Goal: Information Seeking & Learning: Learn about a topic

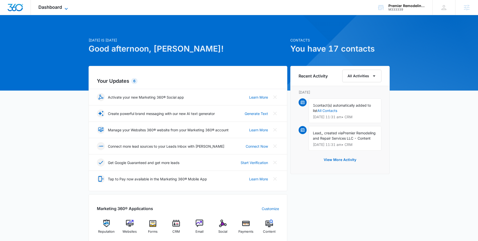
click at [43, 6] on span "Dashboard" at bounding box center [50, 7] width 24 height 5
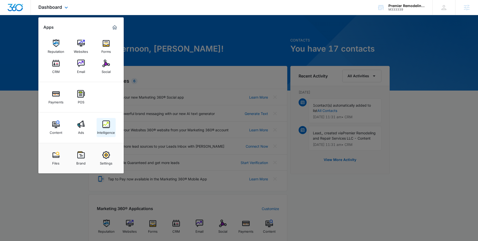
click at [105, 127] on img at bounding box center [106, 124] width 8 height 8
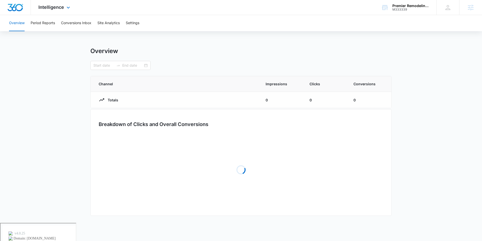
type input "[DATE]"
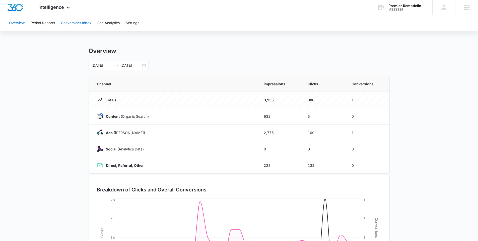
click at [70, 26] on button "Conversions Inbox" at bounding box center [76, 23] width 30 height 16
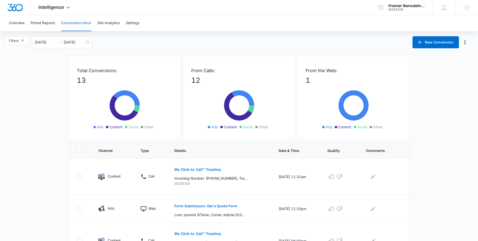
click at [55, 10] on div "Intelligence Apps Reputation Websites Forms CRM Email Social Payments POS Conte…" at bounding box center [55, 7] width 48 height 15
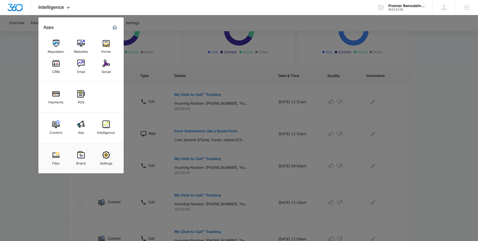
scroll to position [160, 0]
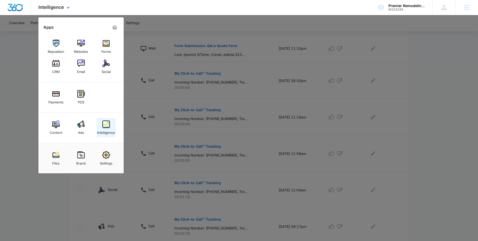
click at [108, 124] on img at bounding box center [106, 124] width 8 height 8
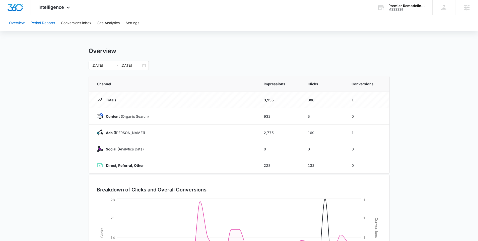
click at [47, 22] on button "Period Reports" at bounding box center [43, 23] width 24 height 16
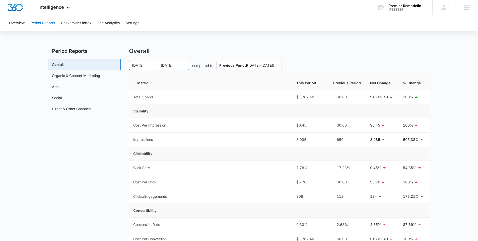
click at [160, 65] on div at bounding box center [157, 65] width 8 height 4
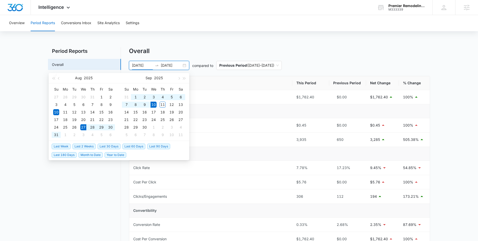
type input "[DATE]"
click at [30, 121] on main "Period Reports Overall Organic & Content Marketing Ads Social Direct & Other Ch…" at bounding box center [239, 244] width 478 height 394
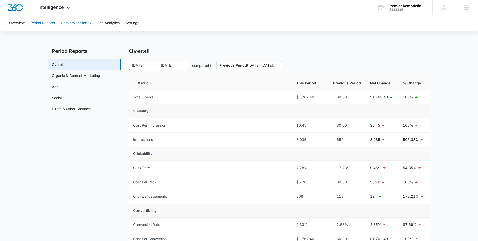
click at [78, 24] on button "Conversions Inbox" at bounding box center [76, 23] width 30 height 16
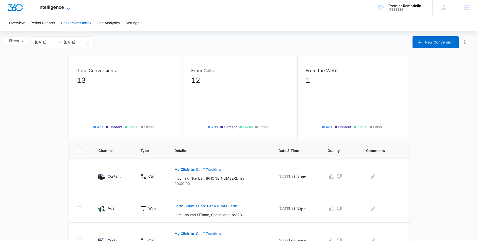
click at [45, 9] on span "Intelligence" at bounding box center [51, 7] width 26 height 5
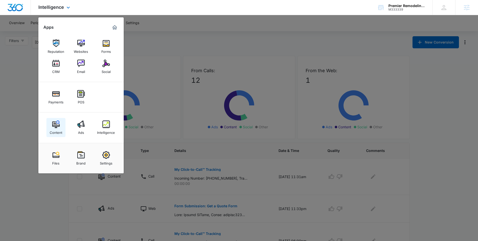
click at [51, 127] on link "Content" at bounding box center [55, 127] width 19 height 19
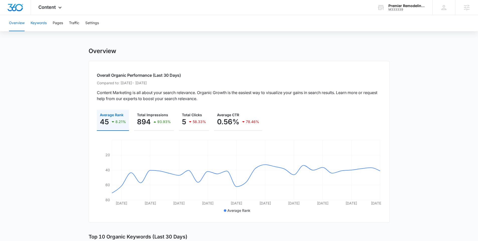
click at [38, 22] on button "Keywords" at bounding box center [39, 23] width 16 height 16
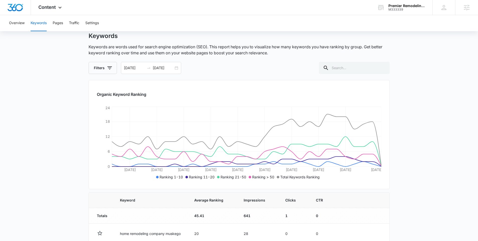
scroll to position [7, 0]
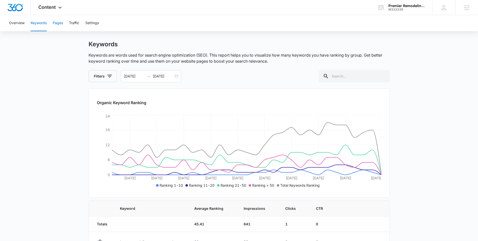
click at [58, 23] on button "Pages" at bounding box center [58, 23] width 10 height 16
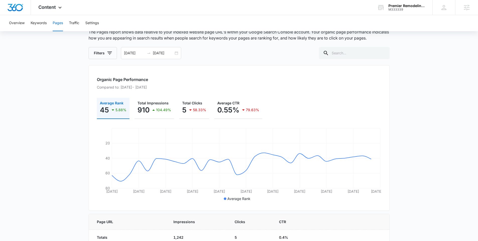
scroll to position [33, 0]
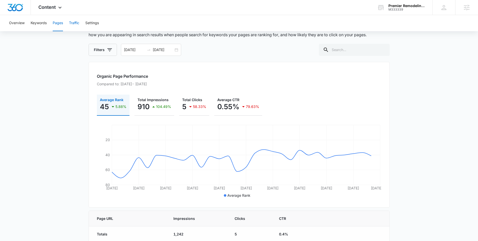
click at [71, 22] on button "Traffic" at bounding box center [74, 23] width 10 height 16
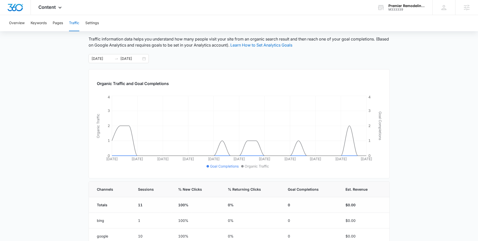
scroll to position [49, 0]
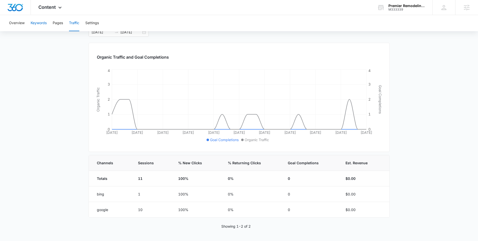
click at [44, 22] on button "Keywords" at bounding box center [39, 23] width 16 height 16
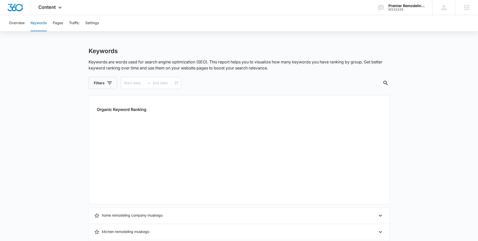
type input "[DATE]"
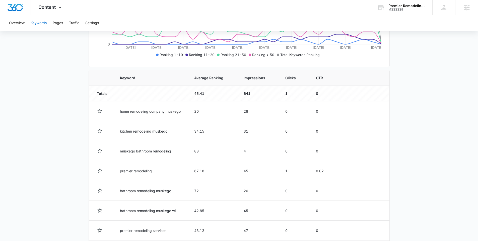
scroll to position [224, 0]
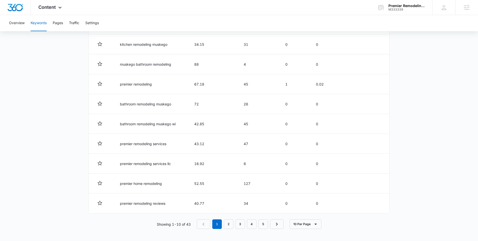
click at [234, 223] on nav "1 2 3 4 5" at bounding box center [240, 224] width 87 height 10
click at [226, 224] on link "2" at bounding box center [229, 224] width 10 height 10
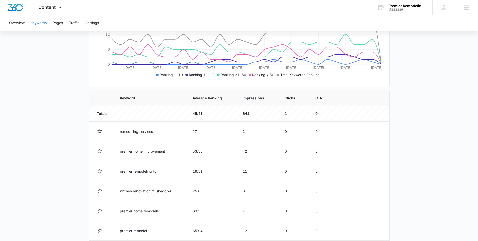
scroll to position [0, 0]
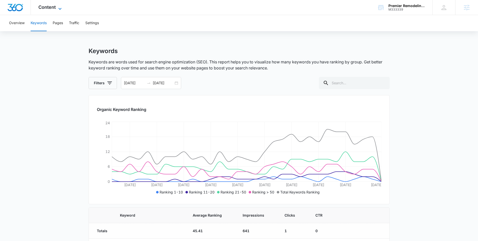
click at [49, 6] on span "Content" at bounding box center [46, 7] width 17 height 5
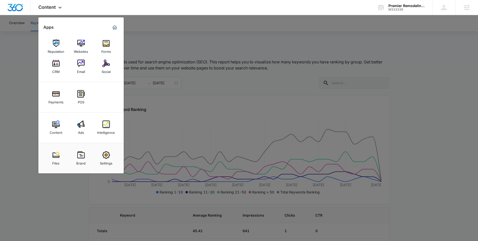
click at [5, 103] on div at bounding box center [239, 120] width 478 height 241
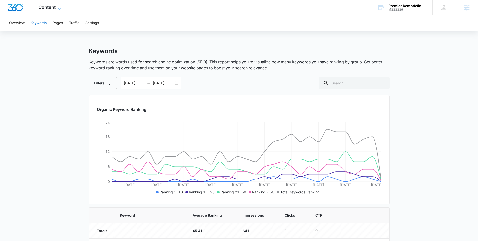
click at [50, 9] on span "Content" at bounding box center [46, 7] width 17 height 5
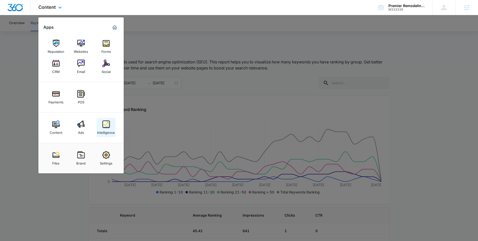
click at [99, 123] on link "Intelligence" at bounding box center [106, 127] width 19 height 19
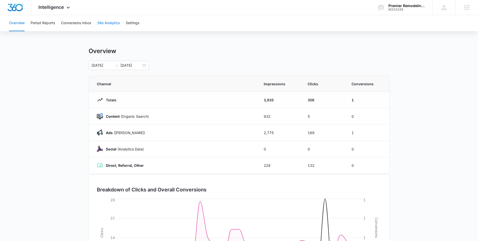
click at [111, 24] on button "Site Analytics" at bounding box center [108, 23] width 22 height 16
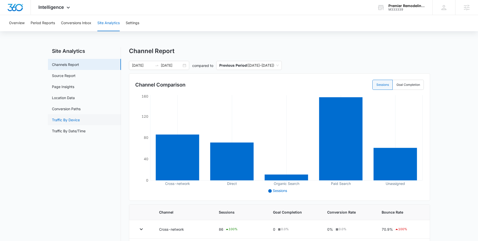
click at [73, 120] on link "Traffic By Device" at bounding box center [66, 119] width 28 height 5
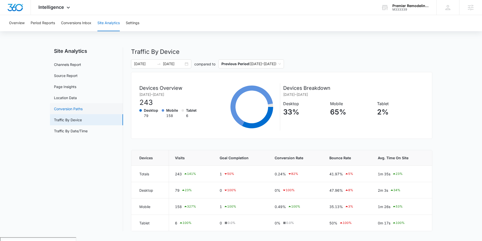
click at [77, 106] on link "Conversion Paths" at bounding box center [68, 108] width 29 height 5
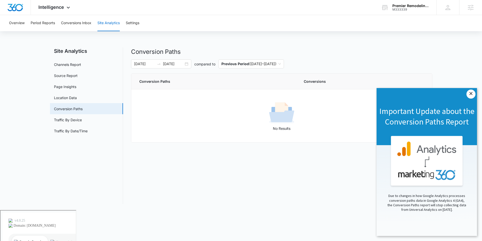
click at [470, 94] on link "×" at bounding box center [471, 93] width 9 height 9
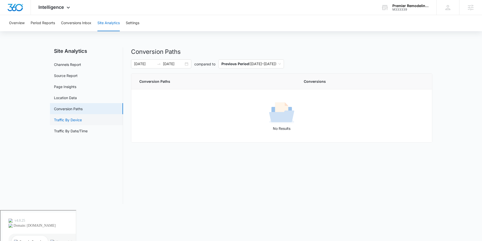
click at [76, 118] on link "Traffic By Device" at bounding box center [68, 119] width 28 height 5
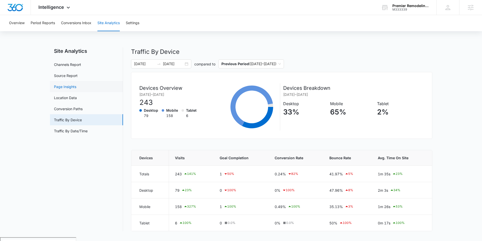
click at [64, 86] on link "Page Insights" at bounding box center [65, 86] width 22 height 5
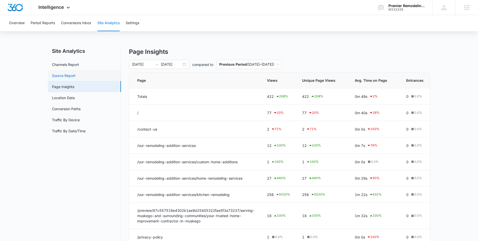
click at [70, 74] on link "Source Report" at bounding box center [64, 75] width 24 height 5
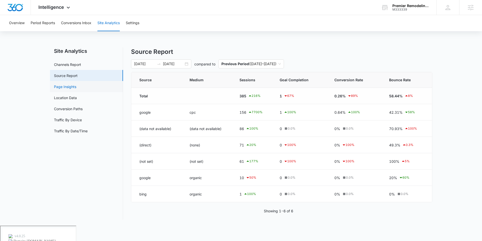
click at [64, 87] on link "Page Insights" at bounding box center [65, 86] width 22 height 5
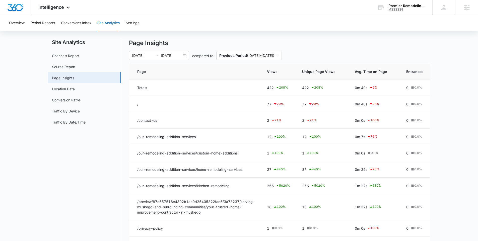
scroll to position [9, 0]
click at [64, 87] on link "Location Data" at bounding box center [63, 88] width 23 height 5
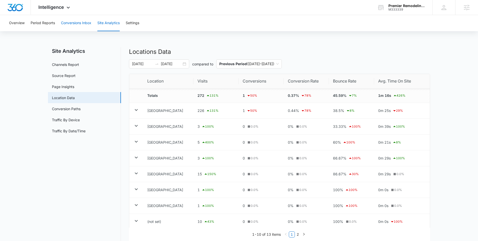
click at [71, 23] on button "Conversions Inbox" at bounding box center [76, 23] width 30 height 16
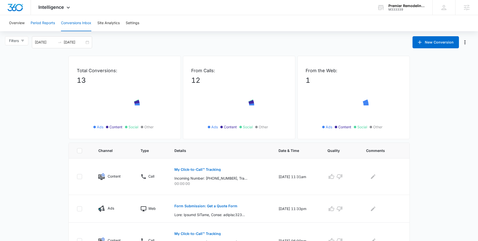
click at [48, 22] on button "Period Reports" at bounding box center [43, 23] width 24 height 16
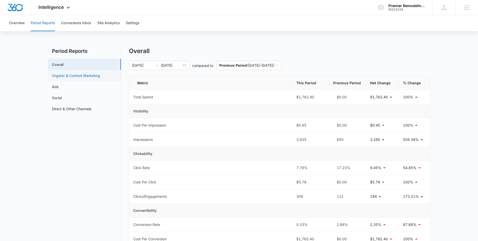
click at [74, 74] on link "Organic & Content Marketing" at bounding box center [76, 75] width 48 height 5
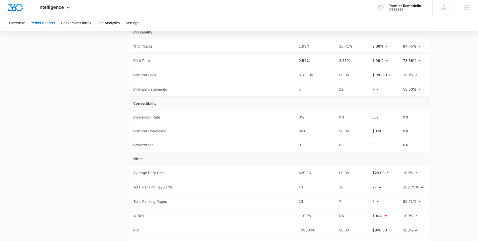
scroll to position [156, 0]
